Goal: Obtain resource: Download file/media

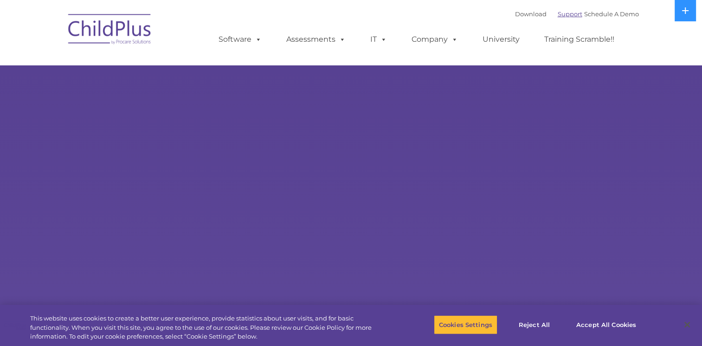
select select "MEDIUM"
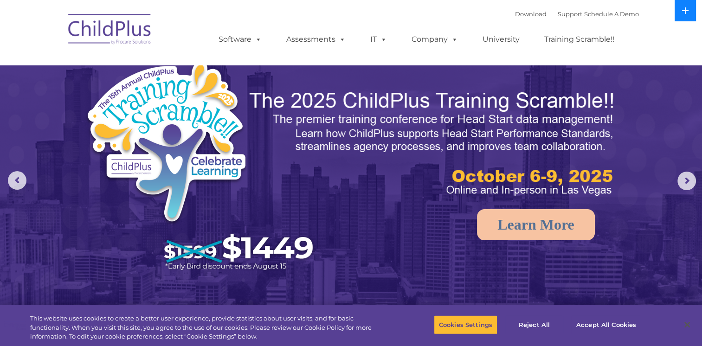
click at [689, 14] on button at bounding box center [685, 10] width 21 height 21
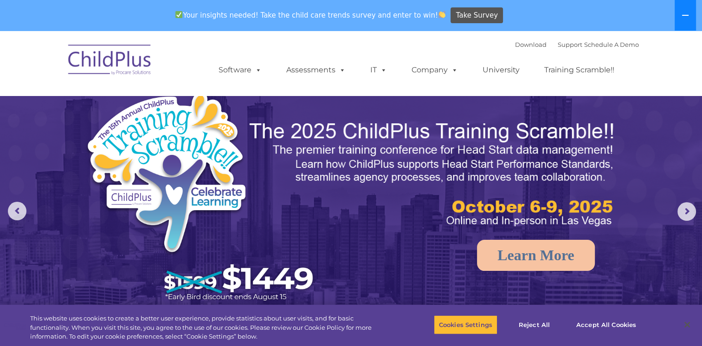
click at [689, 14] on button at bounding box center [685, 15] width 21 height 31
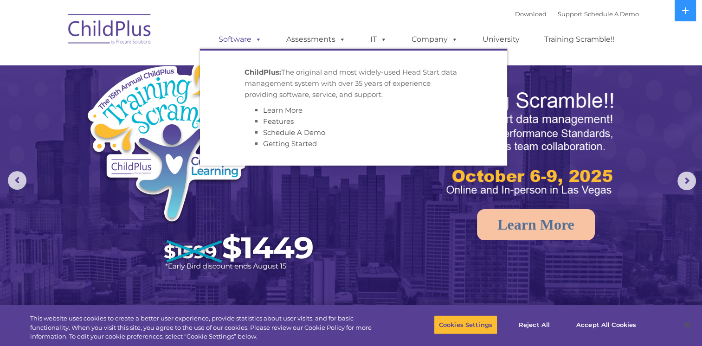
click at [261, 40] on span at bounding box center [256, 39] width 10 height 9
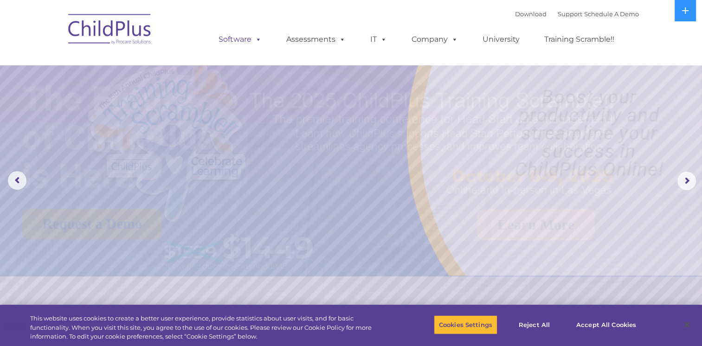
click at [261, 40] on span at bounding box center [256, 39] width 10 height 9
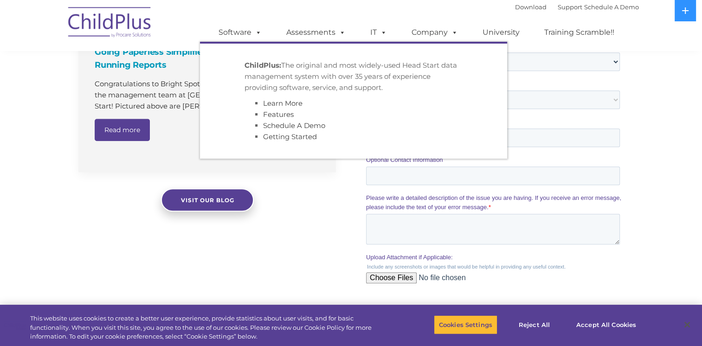
scroll to position [752, 0]
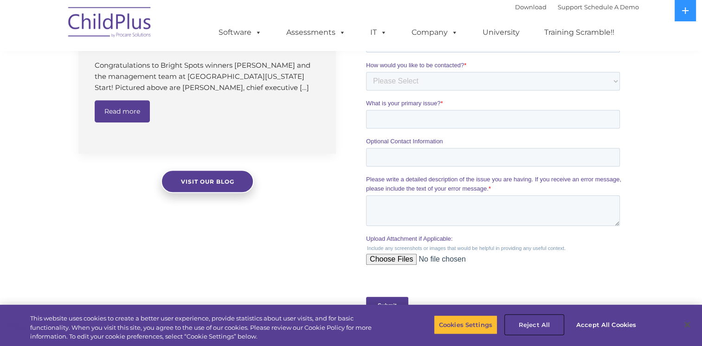
click at [530, 322] on button "Reject All" at bounding box center [534, 324] width 58 height 19
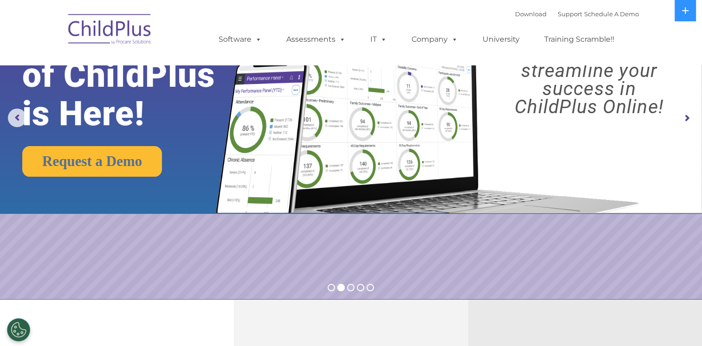
scroll to position [0, 0]
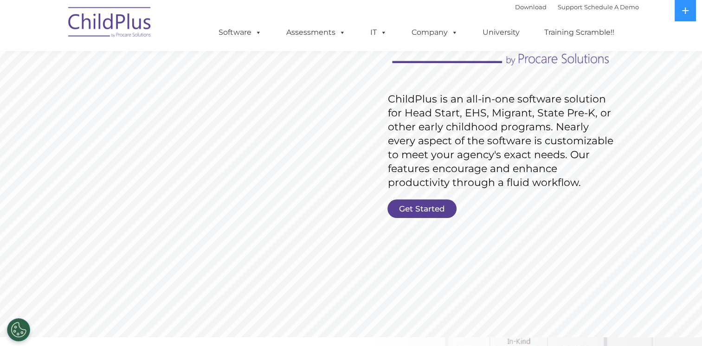
scroll to position [115, 0]
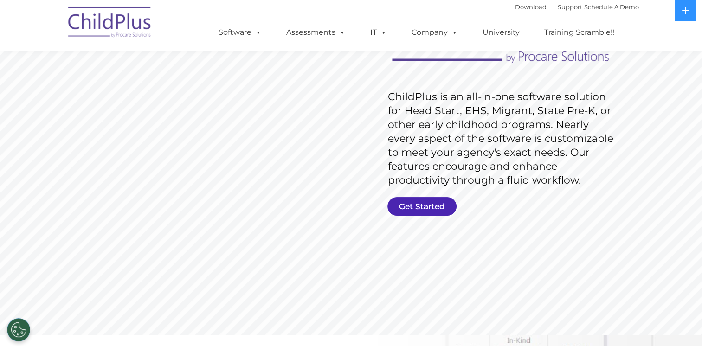
click at [396, 200] on link "Get Started" at bounding box center [421, 206] width 69 height 19
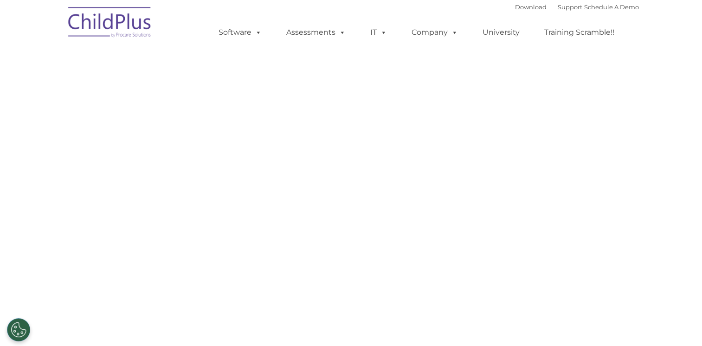
select select "MEDIUM"
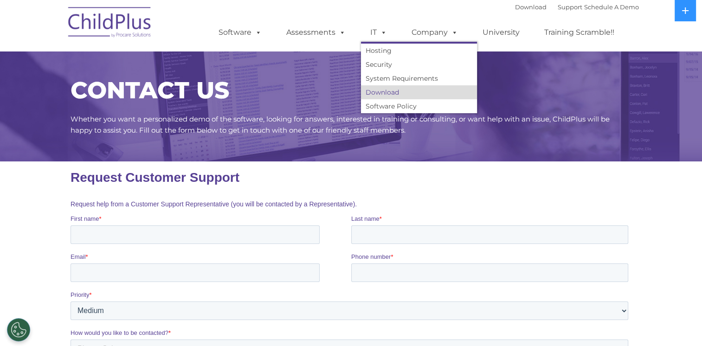
click at [376, 94] on link "Download" at bounding box center [419, 92] width 116 height 14
